Goal: Task Accomplishment & Management: Complete application form

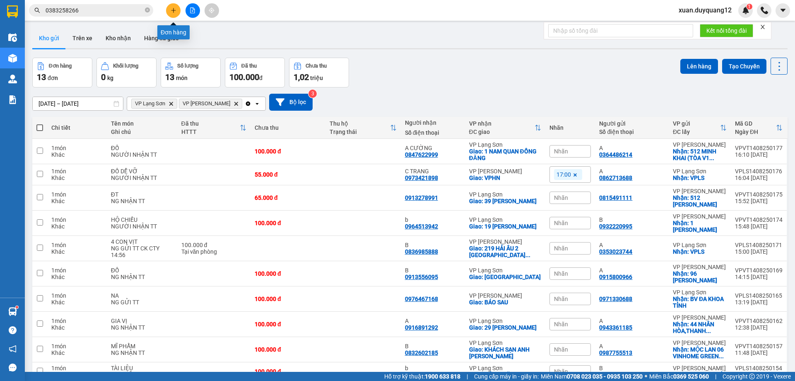
click at [173, 11] on icon "plus" at bounding box center [174, 10] width 6 height 6
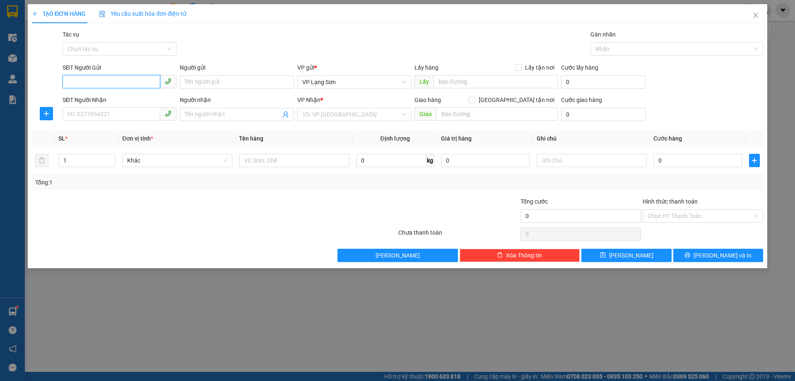
click at [116, 82] on input "SĐT Người Gửi" at bounding box center [112, 81] width 98 height 13
type input "0976999466"
click at [522, 67] on span at bounding box center [518, 67] width 7 height 7
click at [521, 67] on input "Lấy tận nơi" at bounding box center [518, 67] width 6 height 6
checkbox input "true"
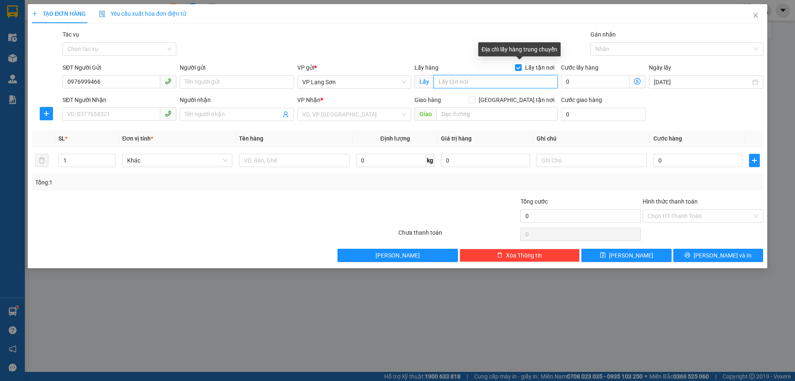
click at [491, 83] on input "text" at bounding box center [496, 81] width 124 height 13
type input "VPLS"
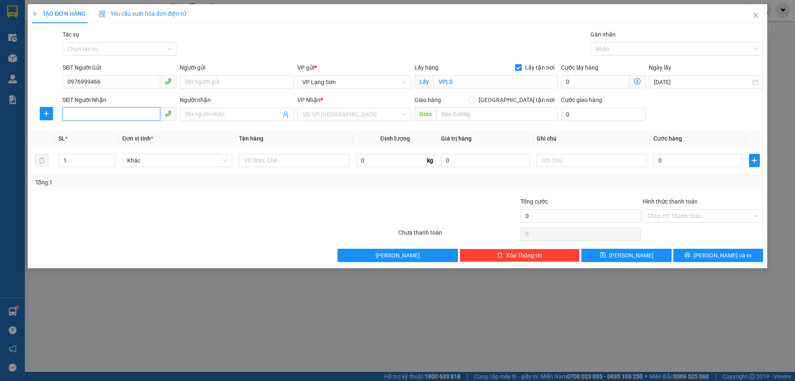
click at [73, 112] on input "SĐT Người Nhận" at bounding box center [112, 113] width 98 height 13
type input "0856266555"
click at [475, 99] on input "[GEOGRAPHIC_DATA] tận nơi" at bounding box center [472, 100] width 6 height 6
checkbox input "true"
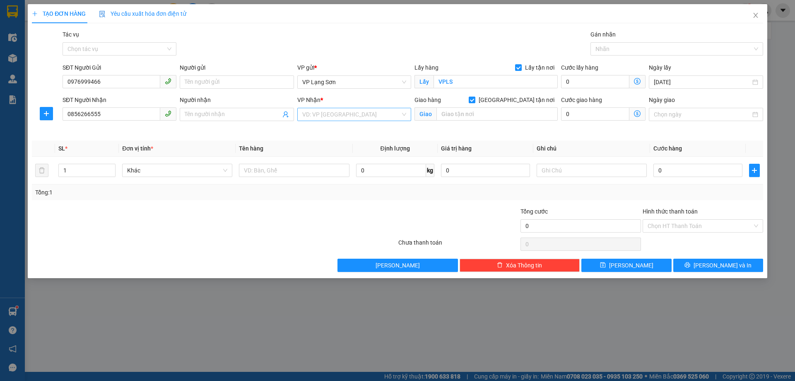
drag, startPoint x: 334, startPoint y: 113, endPoint x: 333, endPoint y: 120, distance: 6.6
click at [333, 113] on input "search" at bounding box center [351, 114] width 98 height 12
click at [328, 135] on div "VP [PERSON_NAME]" at bounding box center [354, 130] width 114 height 13
click at [498, 107] on div "Giao hàng [GEOGRAPHIC_DATA] tận nơi [GEOGRAPHIC_DATA]" at bounding box center [486, 109] width 143 height 29
click at [472, 114] on input "text" at bounding box center [497, 113] width 121 height 13
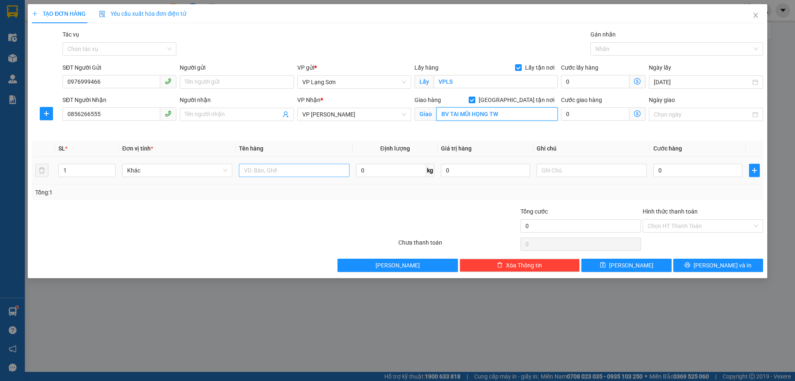
type input "BV TAI MŨI HỌNG TW"
click at [281, 171] on input "text" at bounding box center [294, 170] width 110 height 13
type input "GIẤY TỜ"
click at [690, 174] on input "0" at bounding box center [698, 170] width 89 height 13
type input "1"
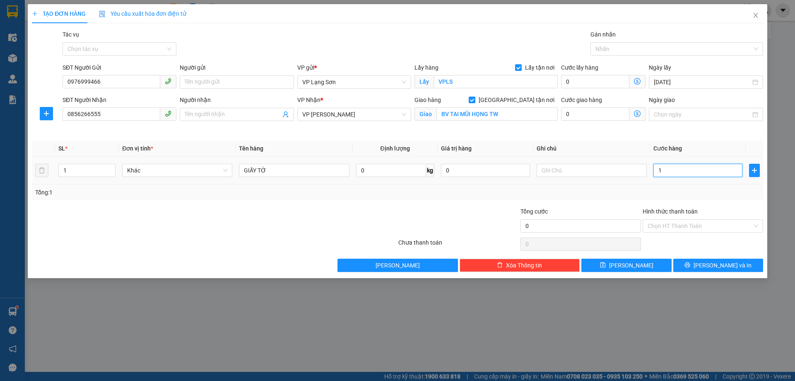
type input "1"
type input "15"
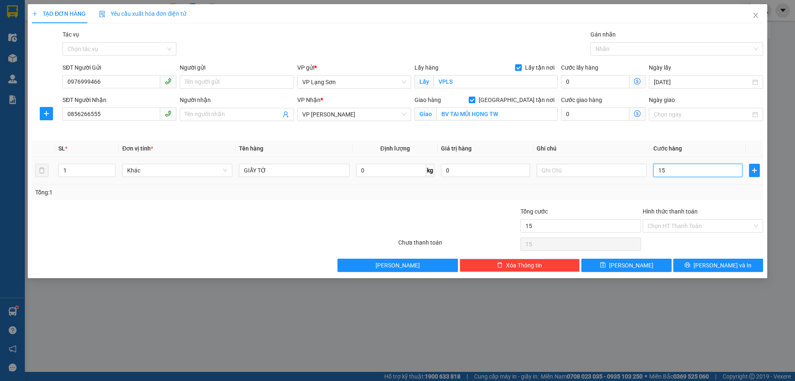
type input "150"
type input "150.000"
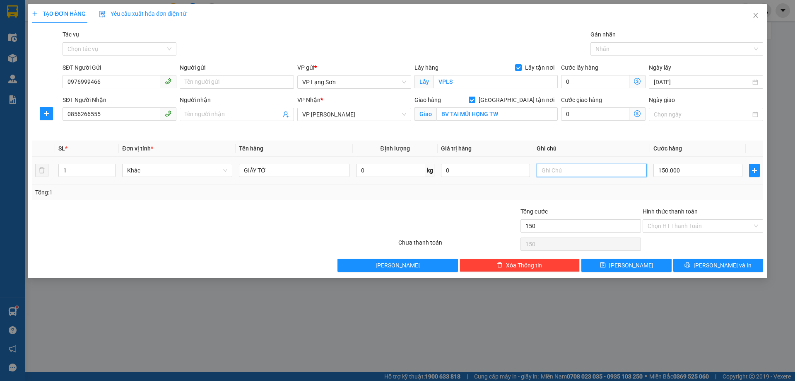
type input "150.000"
click at [581, 172] on input "text" at bounding box center [592, 170] width 110 height 13
type input "NHẬN TT"
click at [631, 268] on span "[PERSON_NAME]" at bounding box center [631, 265] width 44 height 9
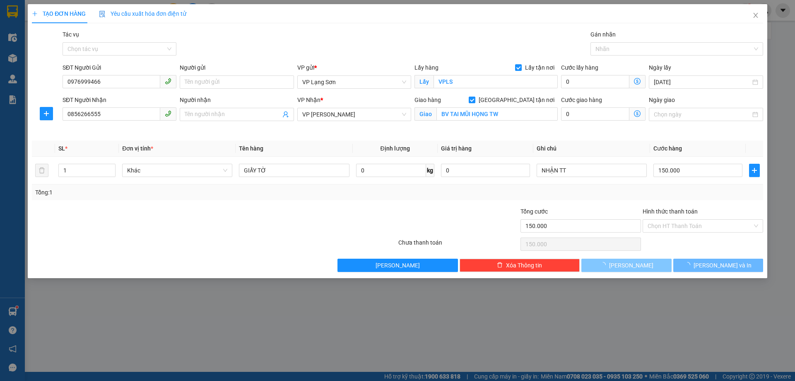
checkbox input "false"
type input "0"
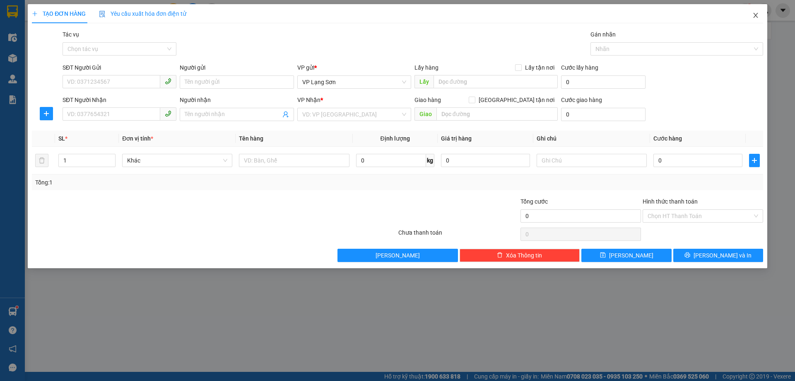
click at [757, 16] on icon "close" at bounding box center [756, 15] width 7 height 7
